Goal: Task Accomplishment & Management: Manage account settings

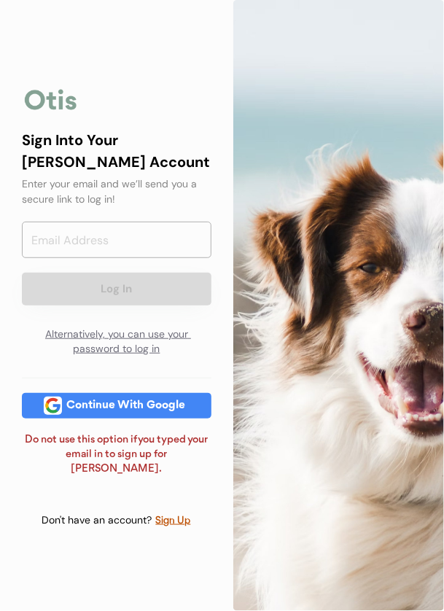
click at [182, 418] on div "Continue With Google" at bounding box center [126, 406] width 128 height 26
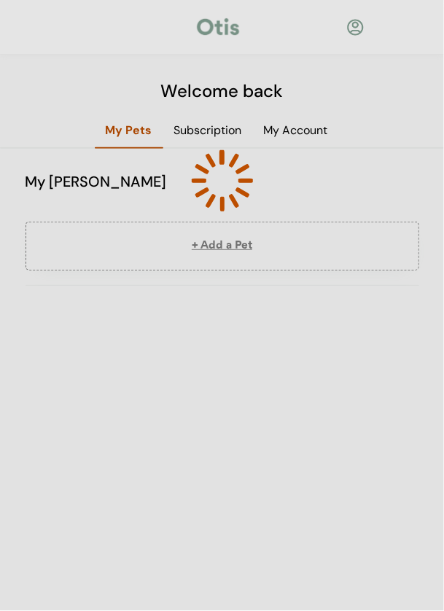
click at [227, 134] on div at bounding box center [222, 181] width 216 height 216
